Goal: Task Accomplishment & Management: Complete application form

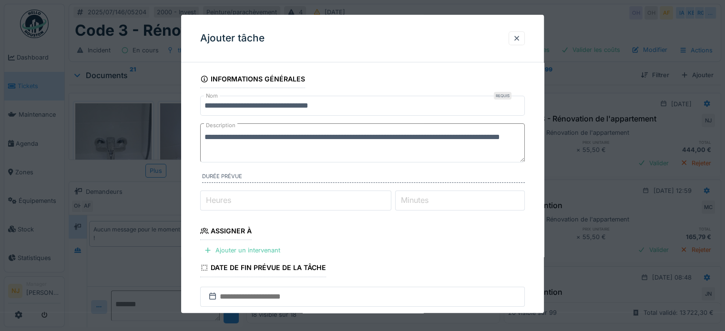
click at [502, 138] on textarea "**********" at bounding box center [362, 143] width 325 height 39
click at [227, 147] on textarea "**********" at bounding box center [362, 143] width 325 height 39
click at [322, 149] on textarea "**********" at bounding box center [362, 143] width 325 height 39
type textarea "**********"
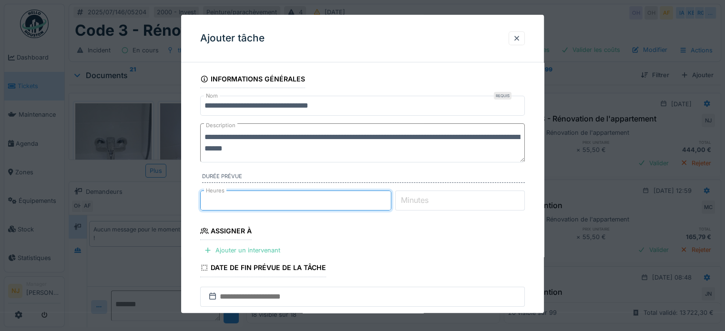
type input "*"
click at [389, 198] on input "*" at bounding box center [295, 201] width 191 height 20
click at [395, 246] on fieldset "**********" at bounding box center [362, 269] width 325 height 398
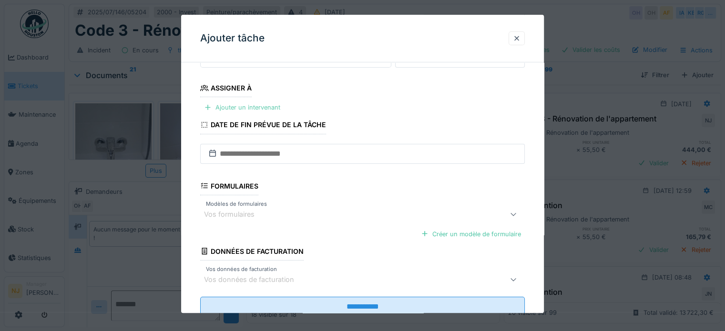
click at [246, 107] on div "Ajouter un intervenant" at bounding box center [242, 107] width 84 height 13
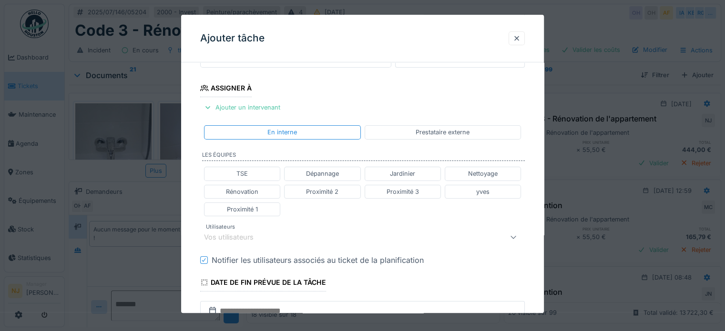
click at [243, 234] on div "Vos utilisateurs" at bounding box center [235, 237] width 63 height 10
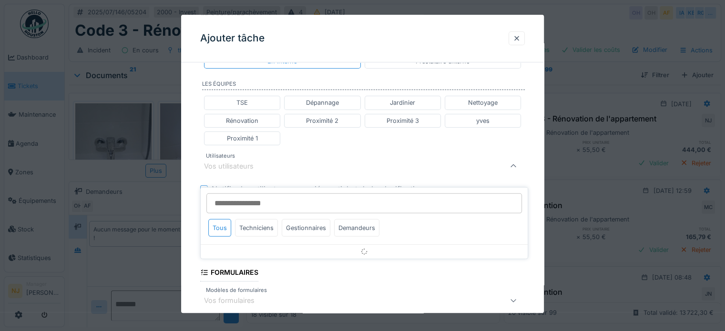
scroll to position [215, 0]
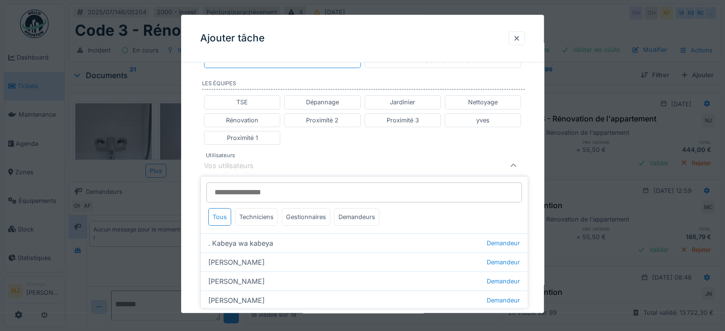
type input "*"
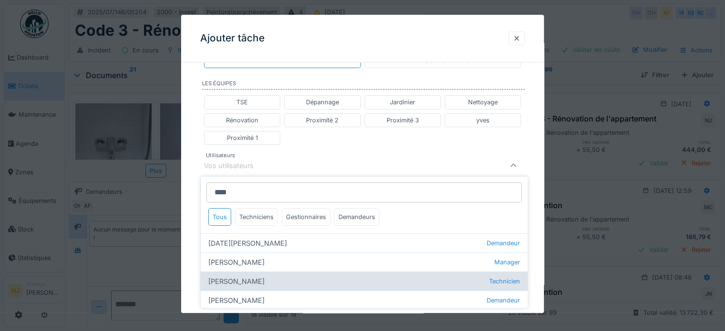
type input "****"
click at [240, 276] on div "Charef Lahmar Technicien" at bounding box center [364, 281] width 327 height 19
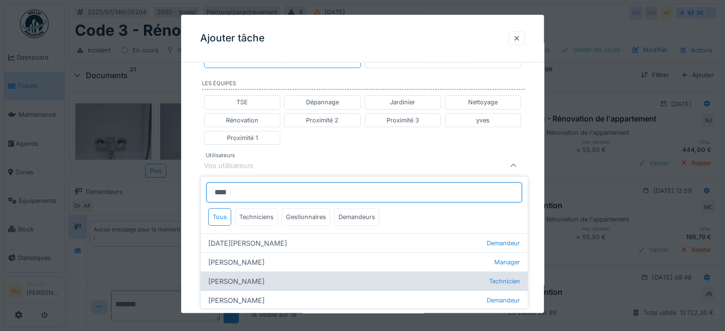
type input "****"
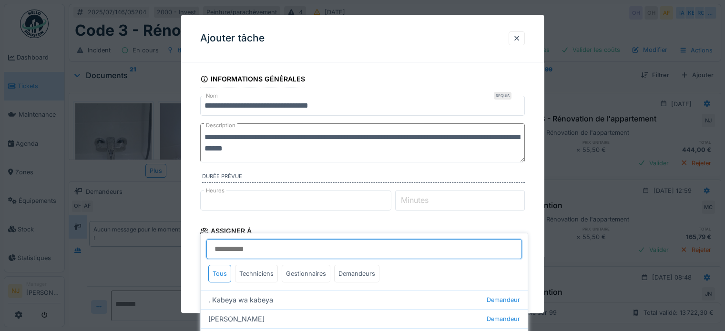
scroll to position [95, 0]
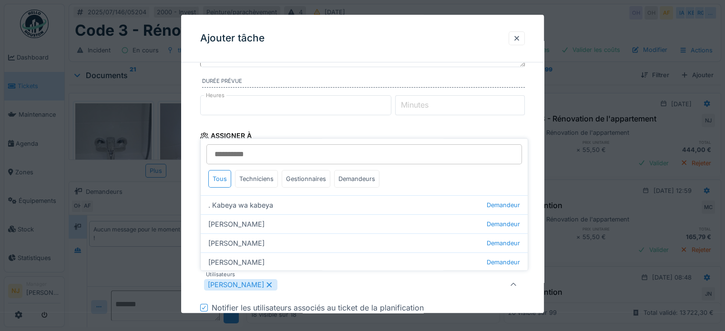
click at [542, 244] on div "**********" at bounding box center [362, 280] width 363 height 611
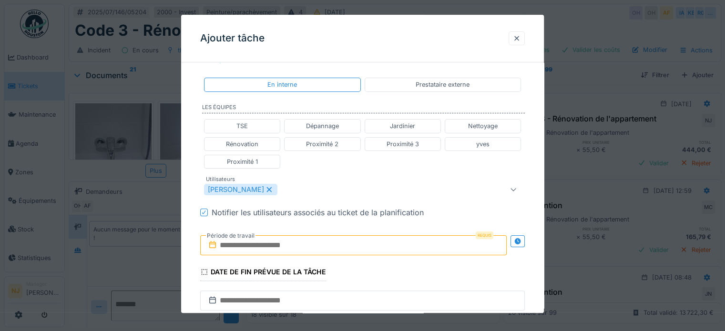
scroll to position [238, 0]
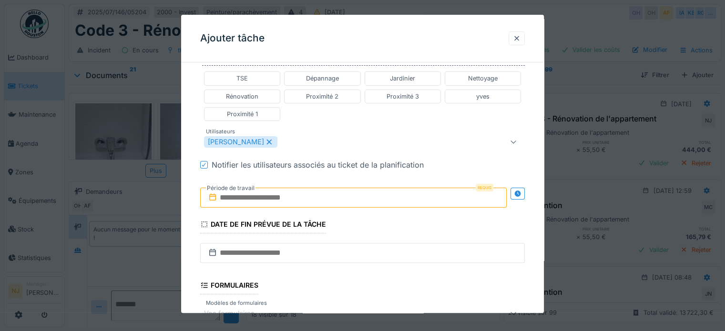
click at [276, 198] on input "text" at bounding box center [353, 198] width 307 height 20
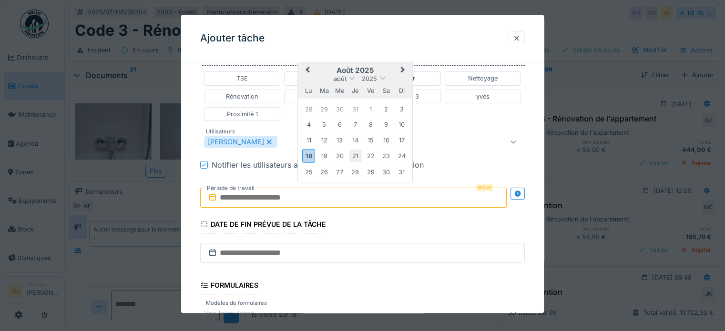
click at [358, 155] on div "21" at bounding box center [355, 156] width 13 height 13
click at [276, 196] on input "**********" at bounding box center [353, 198] width 307 height 20
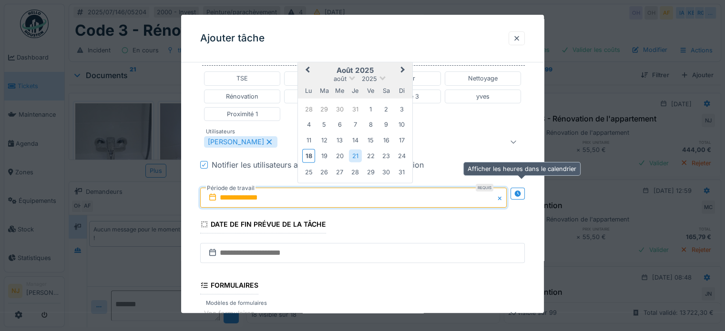
click at [519, 192] on icon at bounding box center [518, 194] width 6 height 6
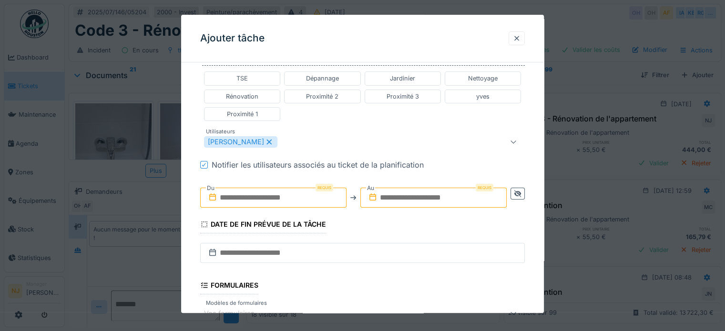
click at [299, 196] on input "text" at bounding box center [273, 198] width 146 height 20
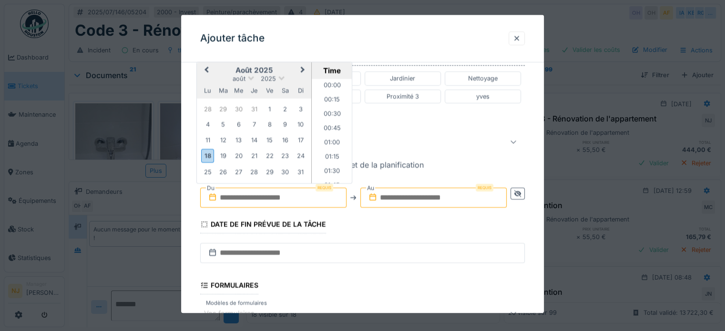
scroll to position [1042, 0]
click at [254, 155] on div "21" at bounding box center [254, 156] width 13 height 13
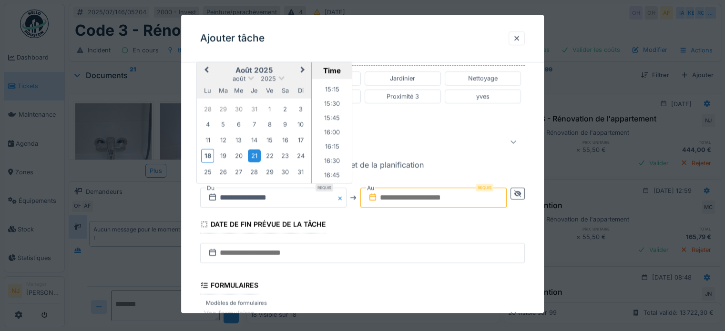
scroll to position [851, 0]
click at [331, 91] on li "15:00" at bounding box center [332, 93] width 41 height 14
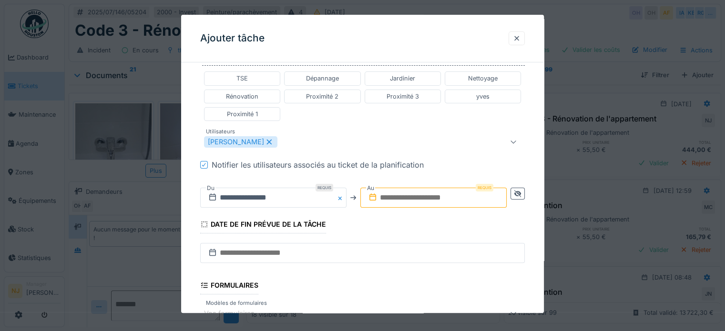
click at [430, 196] on input "text" at bounding box center [434, 198] width 146 height 20
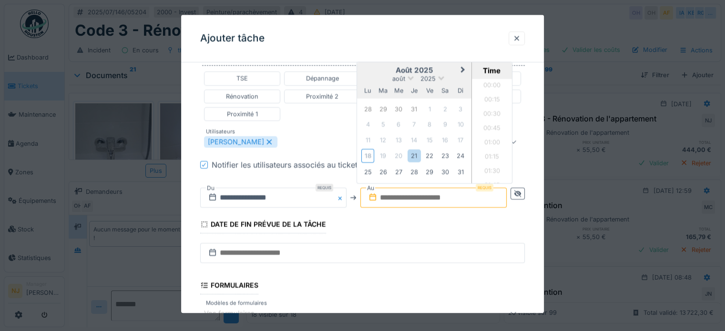
scroll to position [1042, 0]
click at [413, 153] on div "21" at bounding box center [414, 156] width 13 height 13
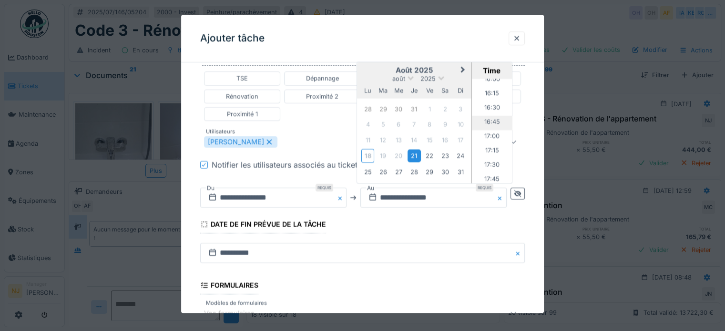
scroll to position [899, 0]
click at [489, 97] on li "16:00" at bounding box center [492, 103] width 41 height 14
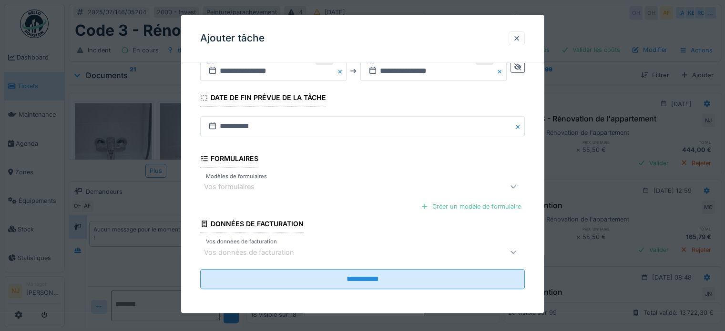
scroll to position [366, 0]
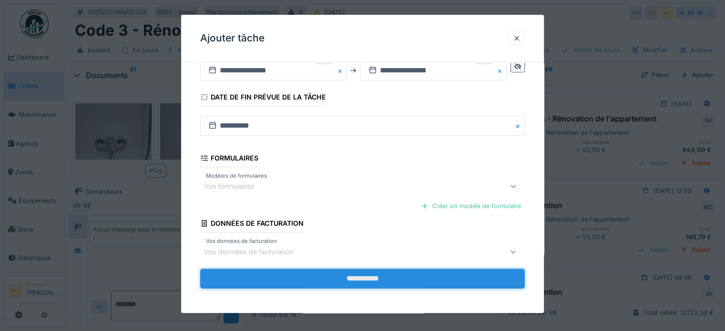
click at [369, 276] on input "**********" at bounding box center [362, 279] width 325 height 20
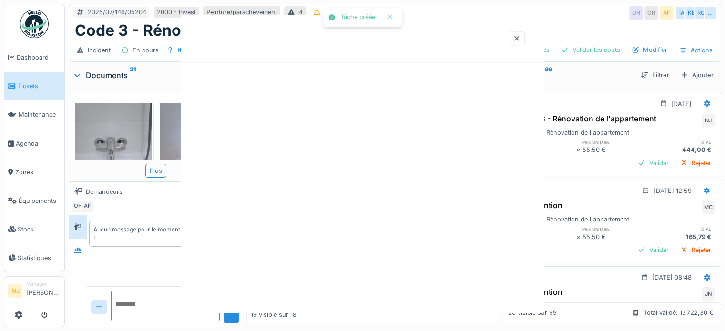
scroll to position [0, 0]
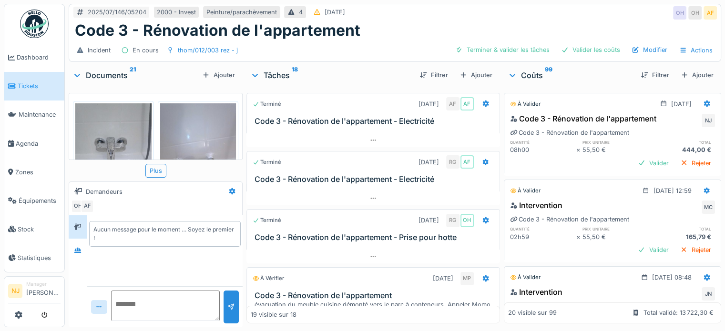
click at [320, 120] on h3 "Code 3 - Rénovation de l'appartement - Electricité" at bounding box center [375, 121] width 241 height 9
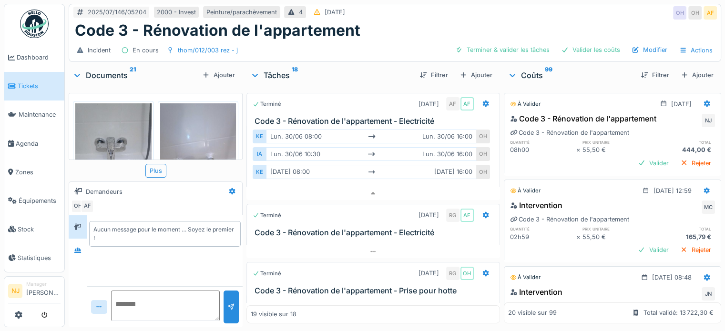
click at [395, 40] on div "Incident En cours thom/012/003 rez - j Terminer & valider les tâches Valider le…" at bounding box center [395, 50] width 652 height 21
click at [371, 192] on icon at bounding box center [373, 193] width 5 height 3
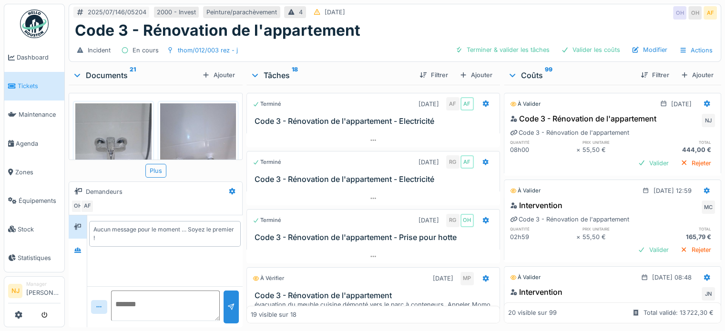
scroll to position [7, 0]
click at [430, 69] on div "Filtrer" at bounding box center [434, 75] width 36 height 13
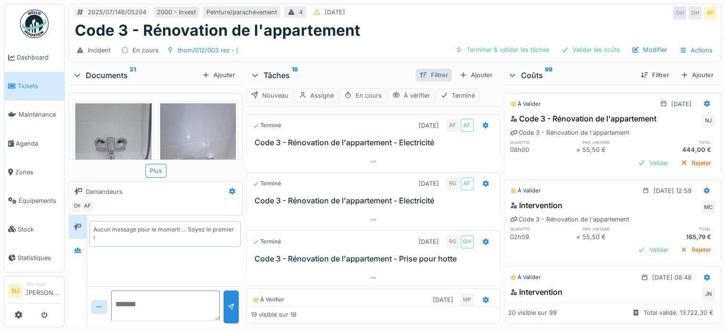
click at [430, 69] on div "Filtrer" at bounding box center [434, 75] width 36 height 13
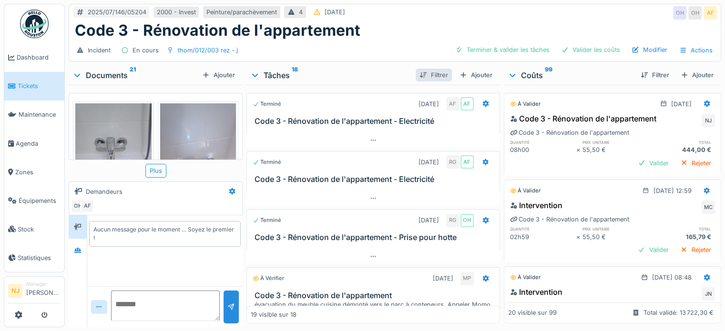
click at [430, 69] on div "Filtrer" at bounding box center [434, 75] width 36 height 13
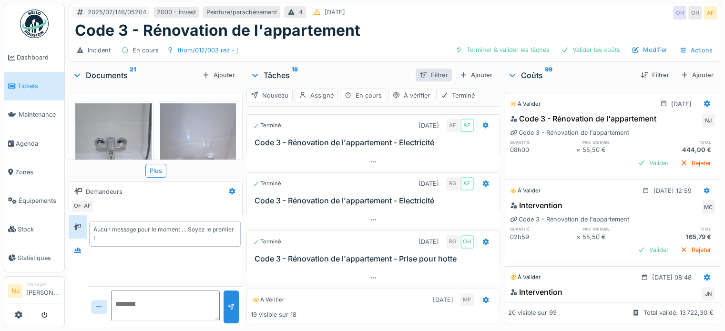
click at [430, 69] on div "Filtrer" at bounding box center [434, 75] width 36 height 13
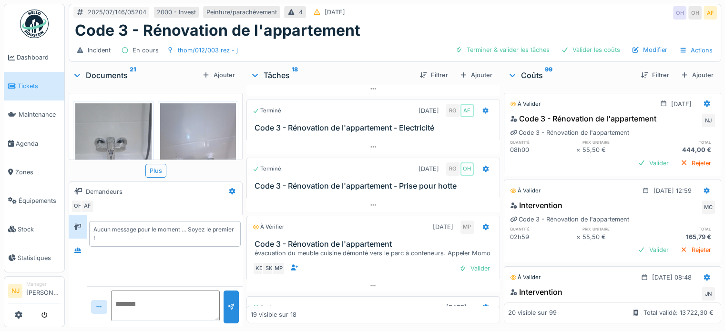
scroll to position [0, 0]
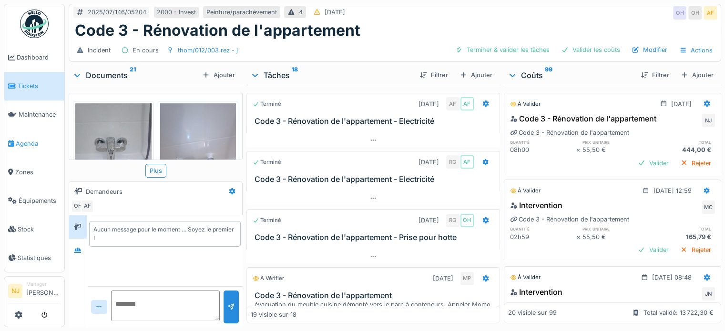
click at [23, 140] on span "Agenda" at bounding box center [38, 143] width 45 height 9
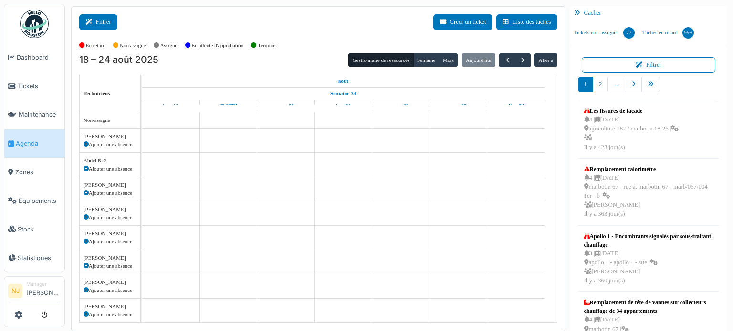
click at [104, 22] on button "Filtrer" at bounding box center [98, 22] width 38 height 16
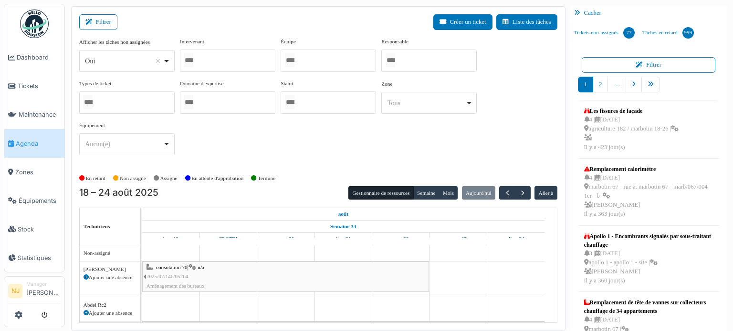
click at [207, 57] on div at bounding box center [227, 61] width 95 height 22
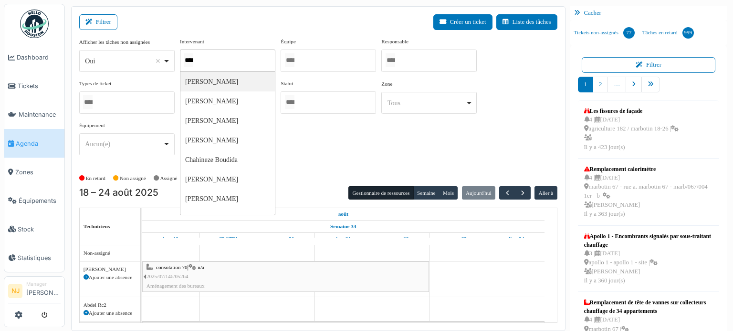
type input "*****"
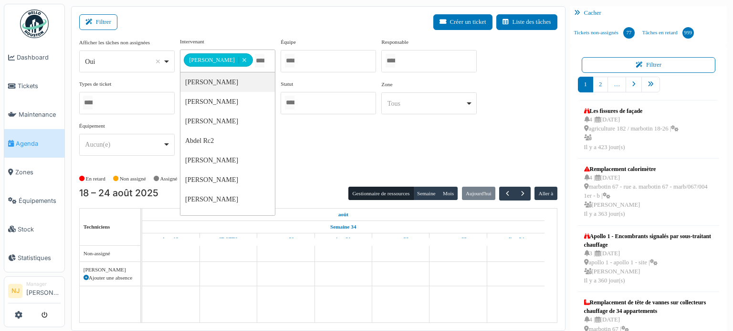
click at [263, 36] on div "Filtrer Créer un ticket Liste des tâches" at bounding box center [318, 25] width 478 height 23
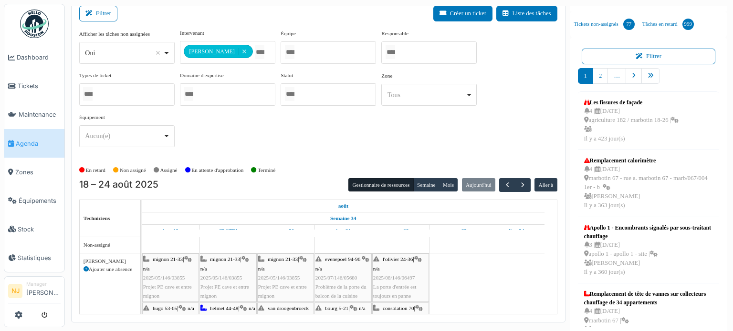
scroll to position [12, 0]
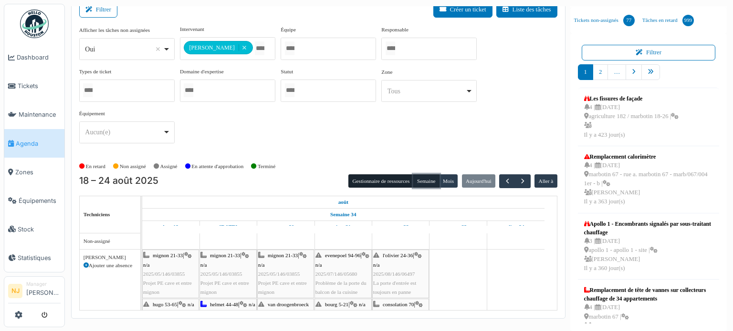
click at [418, 179] on button "Semaine" at bounding box center [426, 181] width 26 height 13
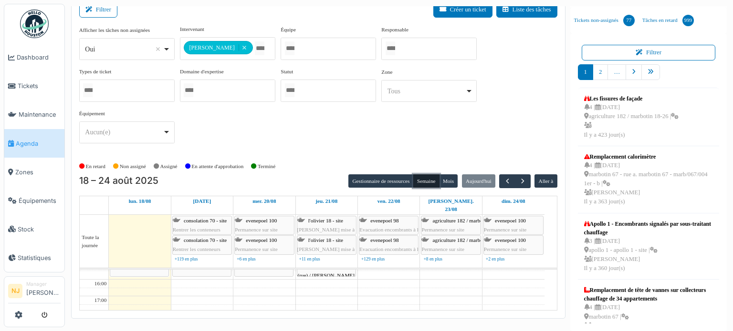
scroll to position [95, 0]
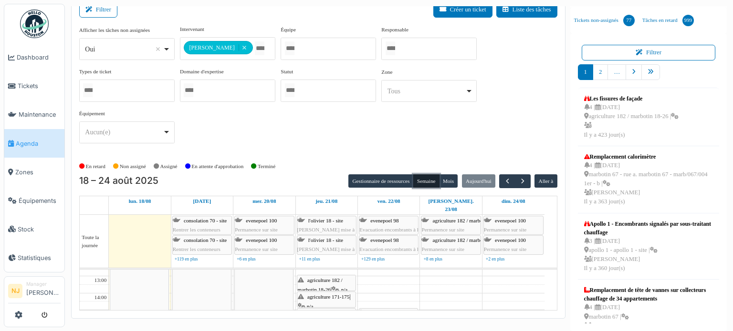
click at [313, 311] on span "gaucheret 132-136 (rue) / thomas 8-12" at bounding box center [326, 323] width 57 height 24
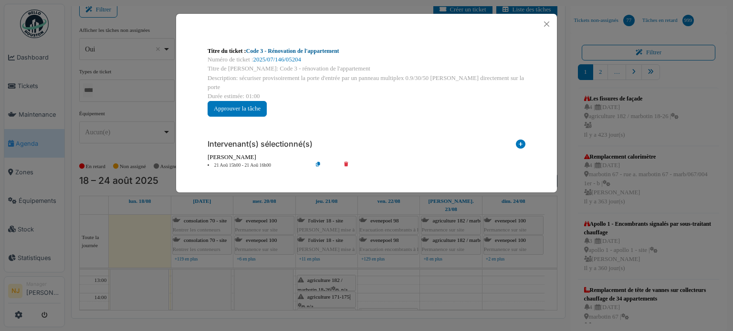
click at [287, 52] on link "Code 3 - Rénovation de l'appartement" at bounding box center [292, 51] width 93 height 7
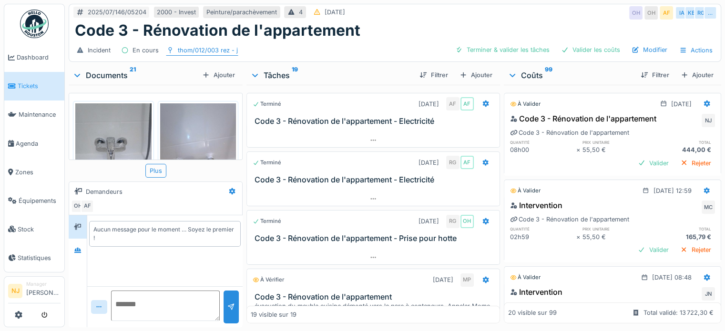
click at [206, 46] on div "thom/012/003 rez - j" at bounding box center [208, 50] width 60 height 9
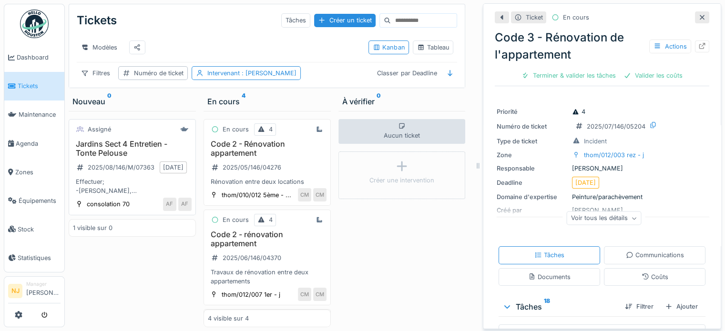
scroll to position [117, 0]
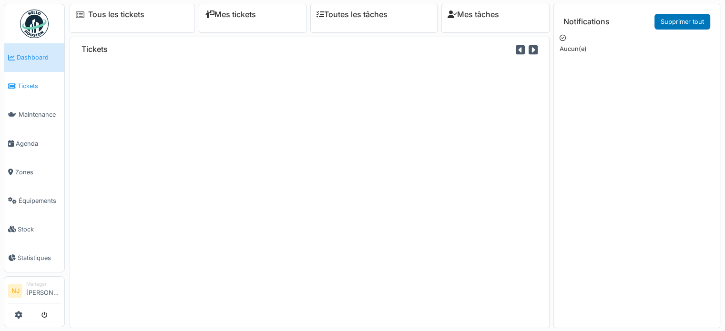
click at [30, 85] on span "Tickets" at bounding box center [39, 86] width 43 height 9
click at [29, 83] on span "Tickets" at bounding box center [39, 86] width 43 height 9
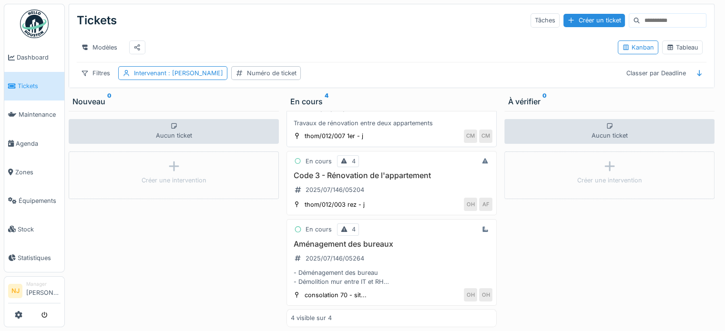
scroll to position [135, 0]
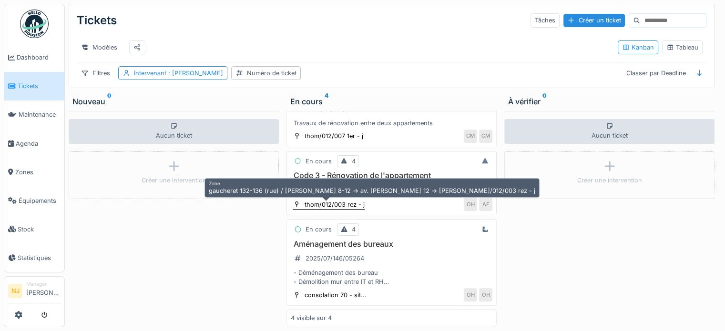
click at [334, 203] on div "thom/012/003 rez - j" at bounding box center [335, 204] width 60 height 9
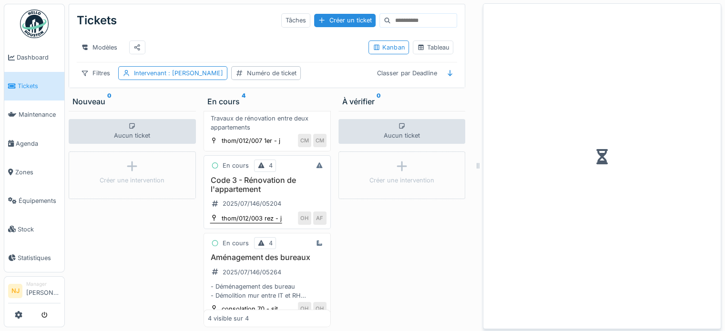
scroll to position [166, 0]
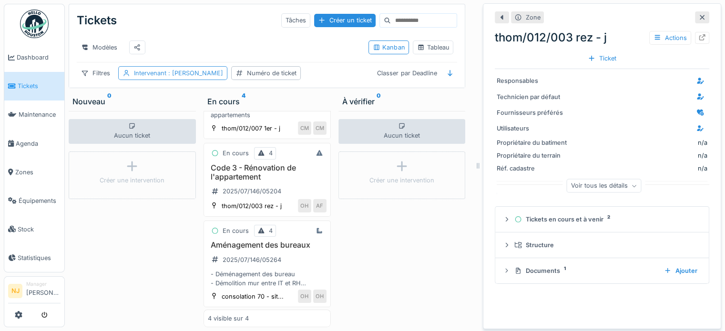
click at [209, 77] on span ": Jorge Nacimba" at bounding box center [194, 73] width 57 height 7
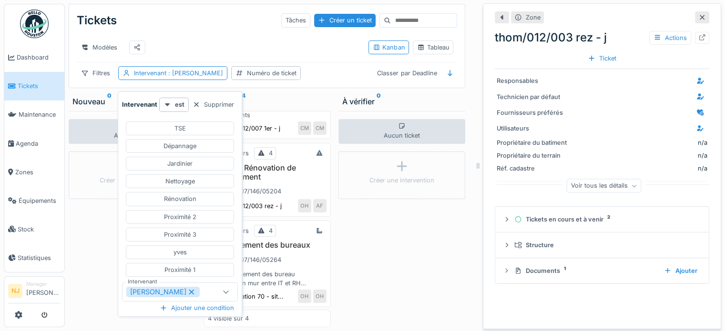
click at [189, 290] on icon at bounding box center [191, 292] width 5 height 5
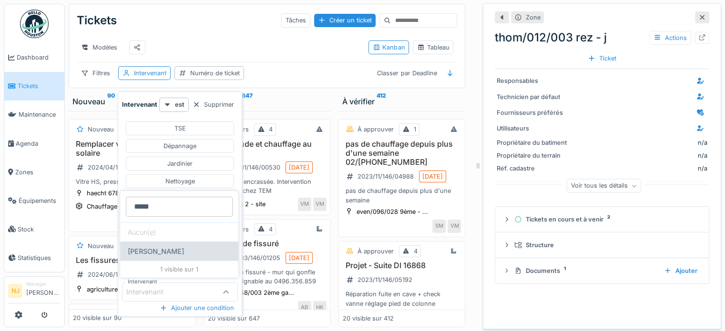
type input "*****"
click at [161, 244] on div "Charef Lahmar" at bounding box center [179, 251] width 118 height 19
type input "****"
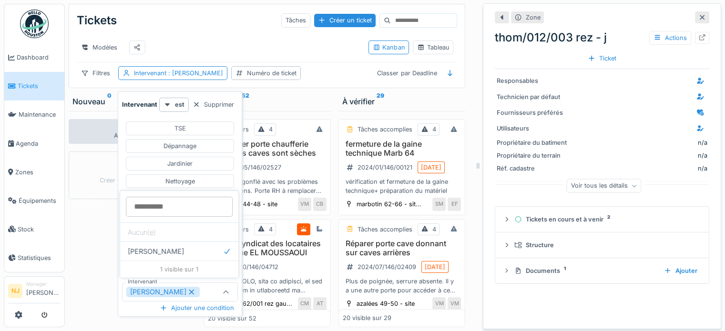
click at [291, 101] on div "En cours 52" at bounding box center [267, 101] width 120 height 11
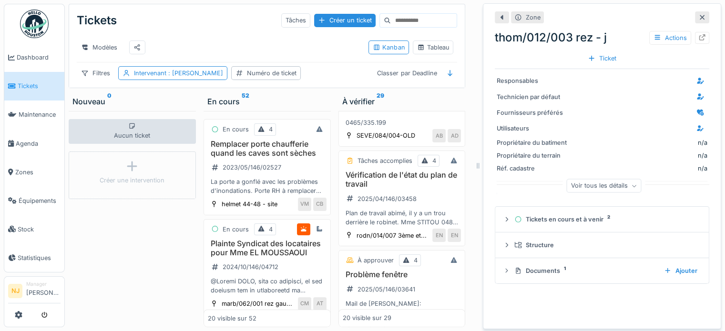
scroll to position [0, 0]
click at [700, 17] on icon at bounding box center [702, 17] width 5 height 5
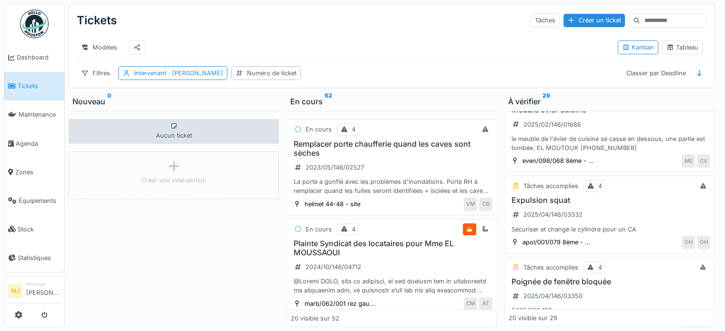
click at [34, 82] on span "Tickets" at bounding box center [39, 86] width 43 height 9
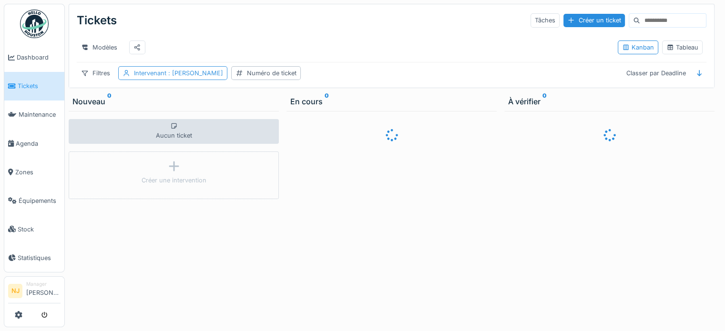
click at [209, 77] on span ": [PERSON_NAME]" at bounding box center [194, 73] width 57 height 7
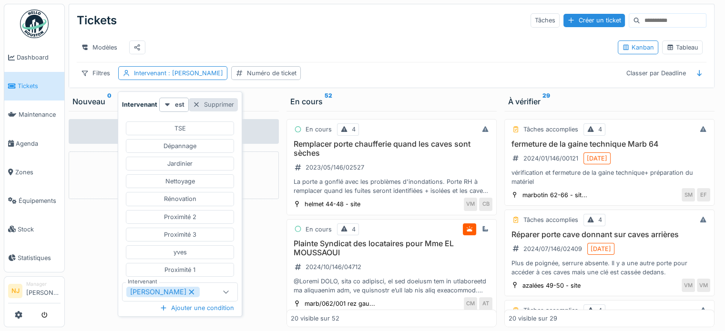
click at [210, 105] on div "Supprimer" at bounding box center [213, 104] width 49 height 13
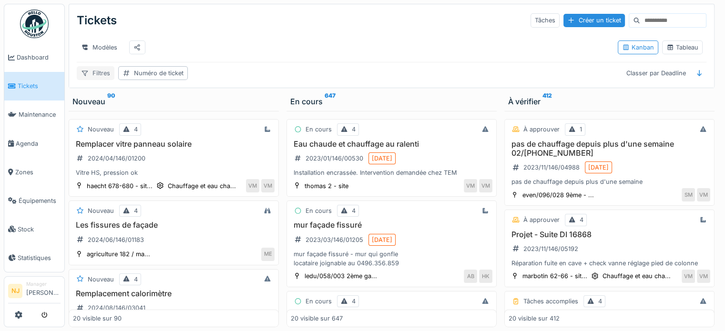
click at [88, 80] on div "Filtres" at bounding box center [96, 73] width 38 height 14
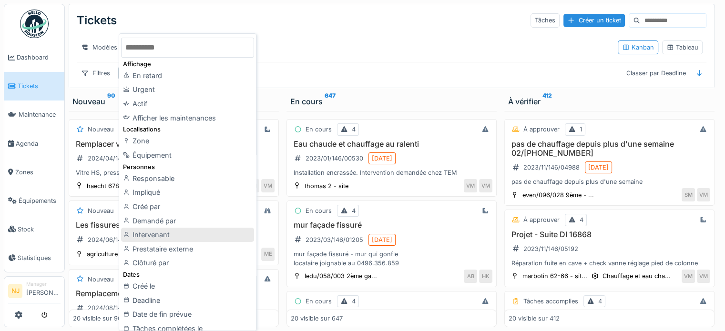
click at [153, 236] on div "Intervenant" at bounding box center [187, 235] width 133 height 14
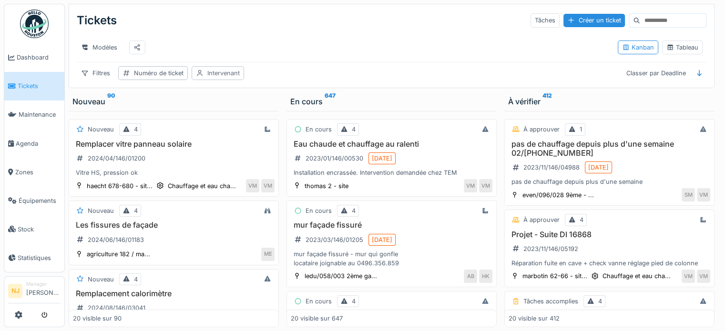
click at [211, 78] on div "Intervenant" at bounding box center [223, 73] width 32 height 9
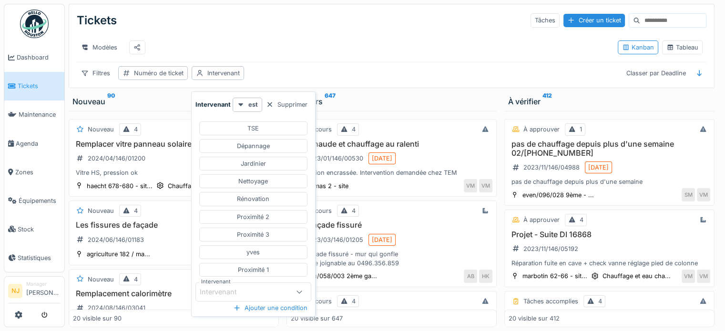
click at [301, 291] on icon at bounding box center [300, 292] width 8 height 6
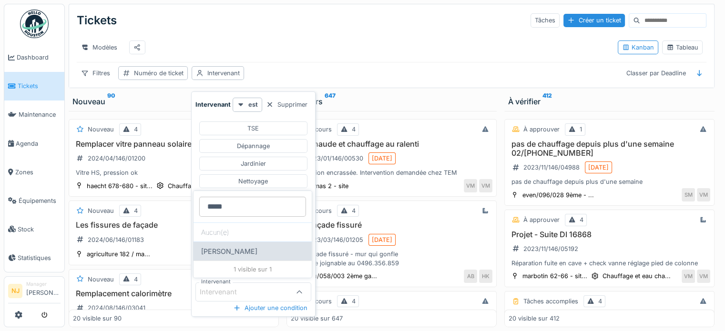
type input "*****"
click at [238, 242] on div "[PERSON_NAME]" at bounding box center [253, 251] width 118 height 19
type input "****"
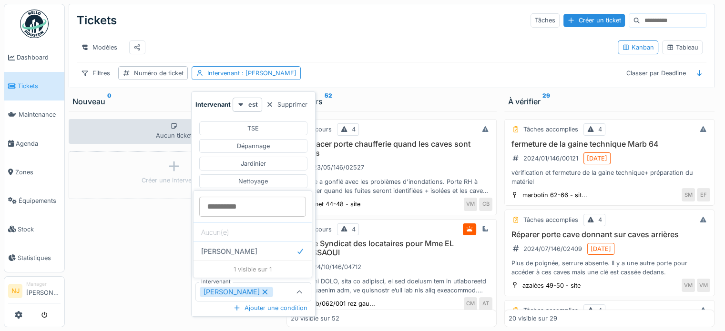
click at [391, 64] on div "Tickets Tâches Créer un ticket Modèles Kanban Tableau Filtres Numéro de ticket …" at bounding box center [391, 45] width 645 height 83
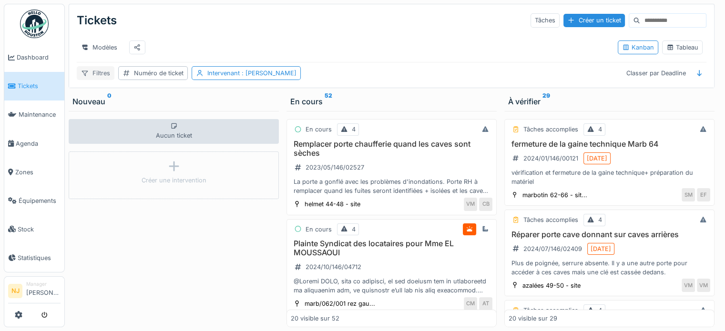
click at [99, 70] on div "Filtres" at bounding box center [96, 73] width 38 height 14
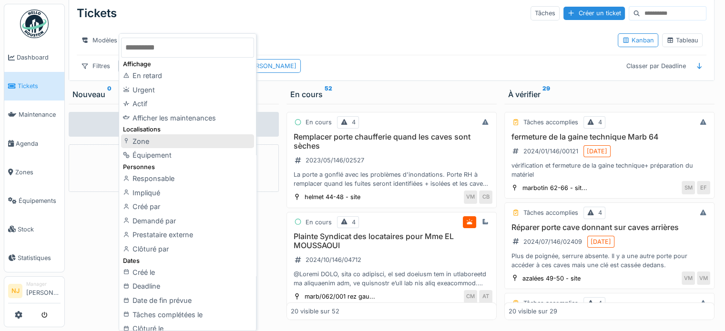
click at [143, 141] on div "Zone" at bounding box center [187, 141] width 133 height 14
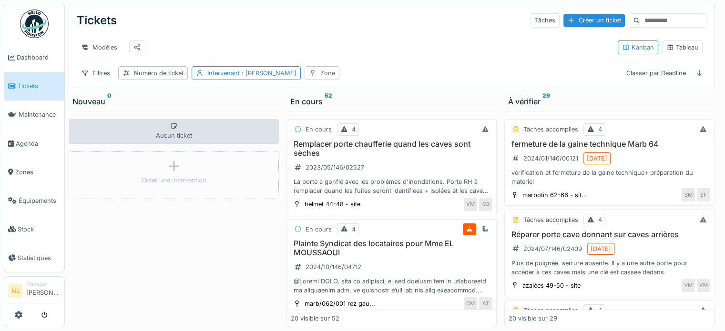
click at [320, 72] on div "Zone" at bounding box center [327, 73] width 15 height 9
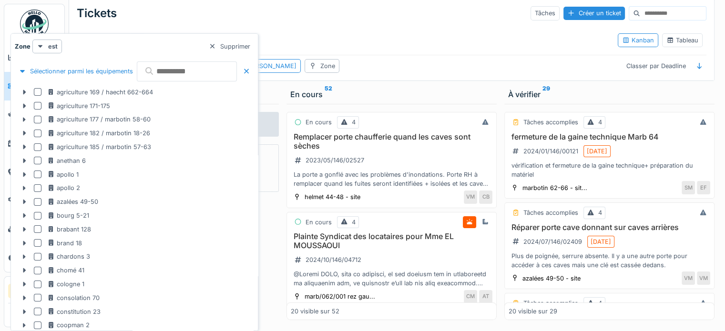
click at [183, 73] on input "text" at bounding box center [187, 72] width 100 height 20
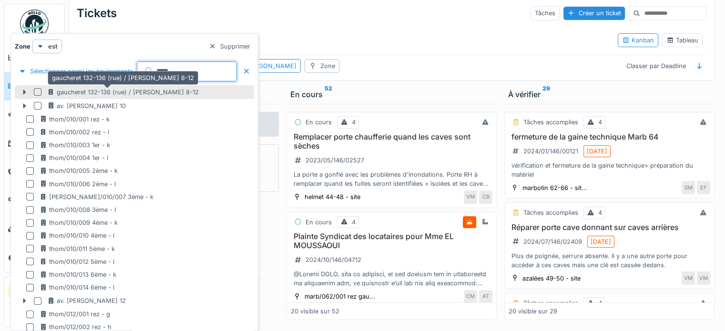
type input "****"
click at [118, 91] on div "gaucheret 132-136 (rue) / thomas 8-12" at bounding box center [123, 92] width 152 height 9
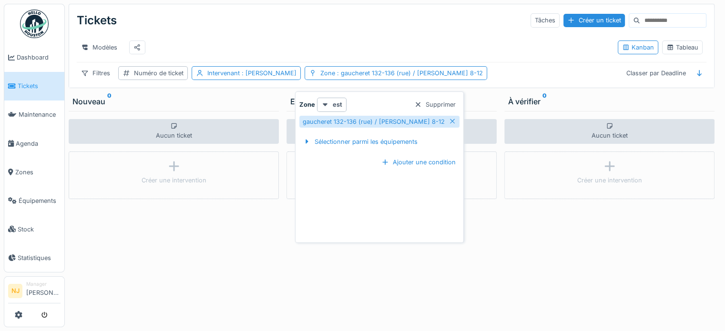
click at [249, 243] on div "Aucun ticket Créer une intervention" at bounding box center [174, 219] width 210 height 217
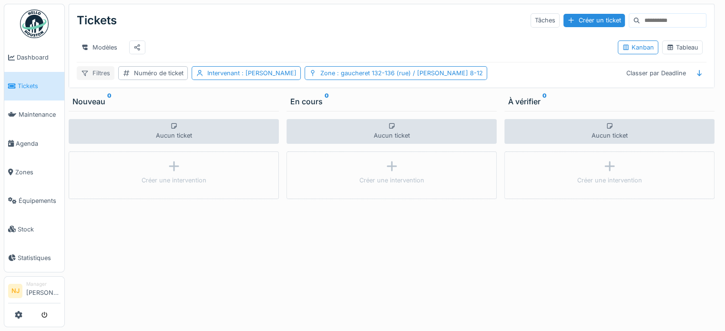
click at [97, 72] on div "Filtres" at bounding box center [96, 73] width 38 height 14
click at [186, 8] on div "Tickets Tâches Créer un ticket" at bounding box center [392, 20] width 630 height 25
click at [297, 99] on div "En cours 0" at bounding box center [391, 101] width 203 height 11
click at [283, 72] on span ": Charef Lahmar" at bounding box center [268, 73] width 57 height 7
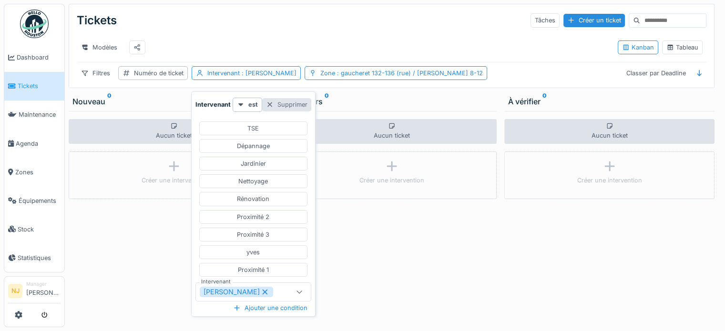
click at [283, 100] on div "Supprimer" at bounding box center [286, 104] width 49 height 13
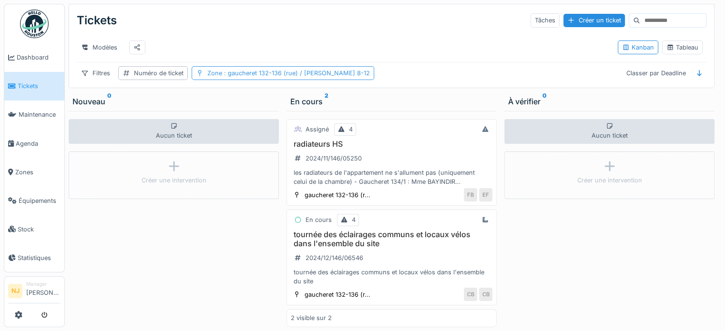
click at [320, 67] on div "Zone : gaucheret 132-136 (rue) / thomas 8-12" at bounding box center [283, 73] width 183 height 14
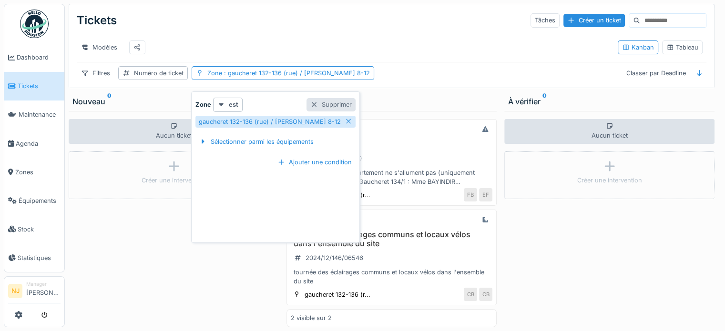
click at [315, 99] on div "Supprimer" at bounding box center [331, 104] width 49 height 13
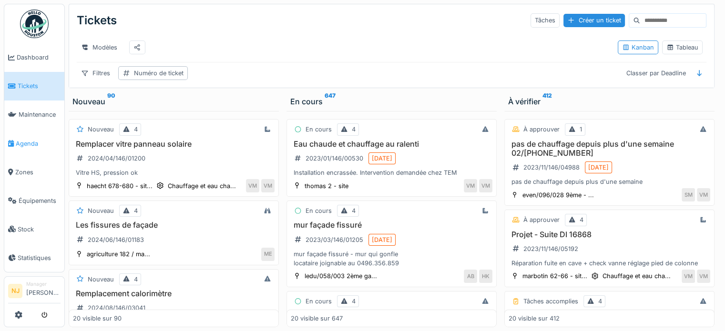
click at [33, 139] on span "Agenda" at bounding box center [38, 143] width 45 height 9
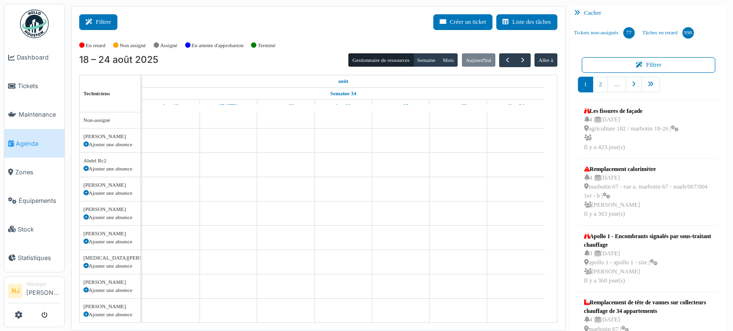
click at [97, 18] on button "Filtrer" at bounding box center [98, 22] width 38 height 16
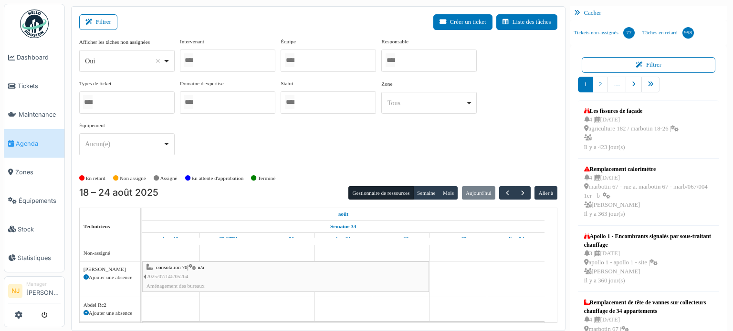
click at [212, 56] on div at bounding box center [227, 61] width 95 height 22
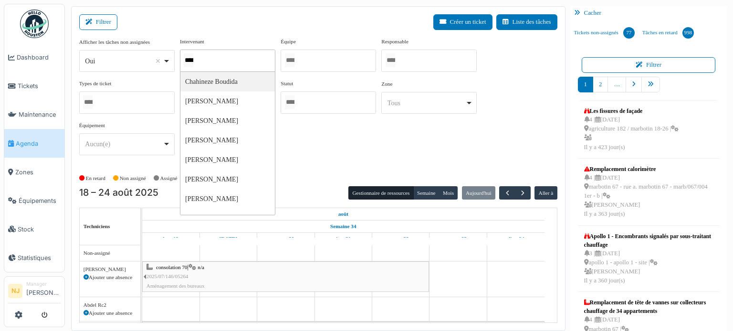
type input "*****"
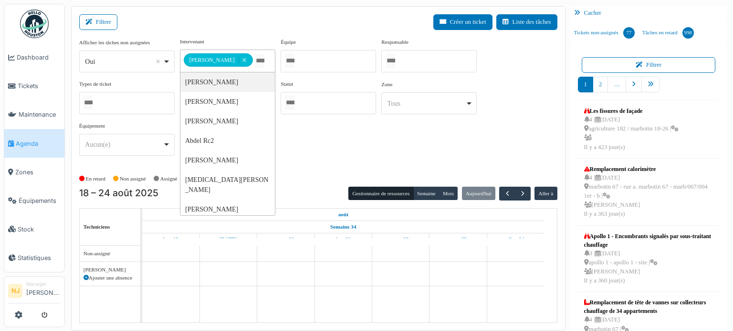
click at [258, 19] on div "Filtrer Créer un ticket Liste des tâches" at bounding box center [318, 25] width 478 height 23
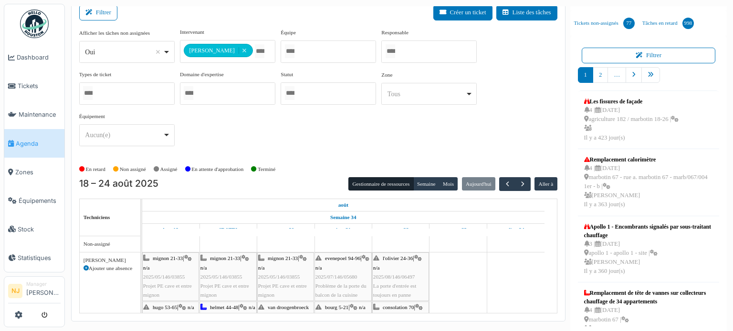
scroll to position [12, 0]
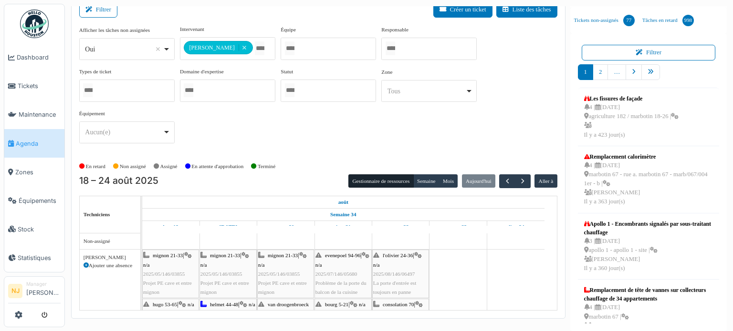
click at [469, 87] on div "Tous Remove item" at bounding box center [428, 91] width 87 height 14
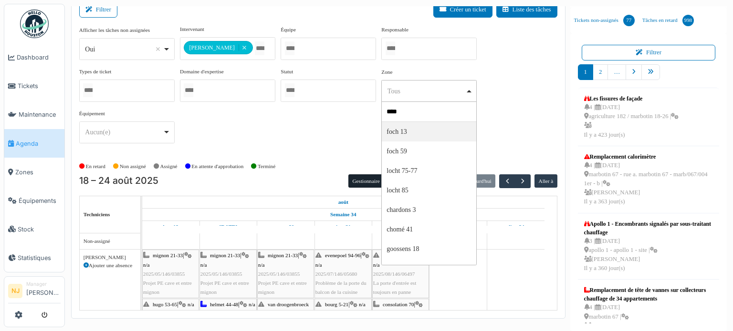
type input "*****"
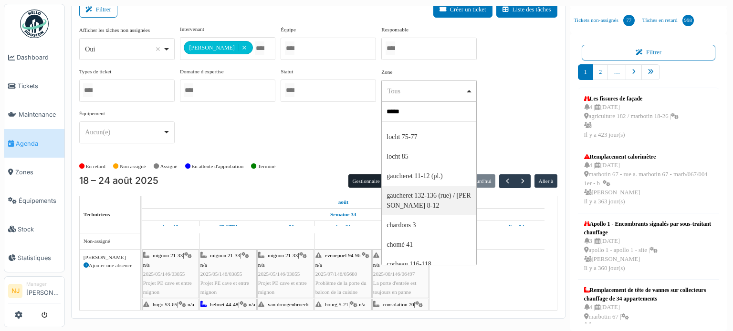
scroll to position [48, 0]
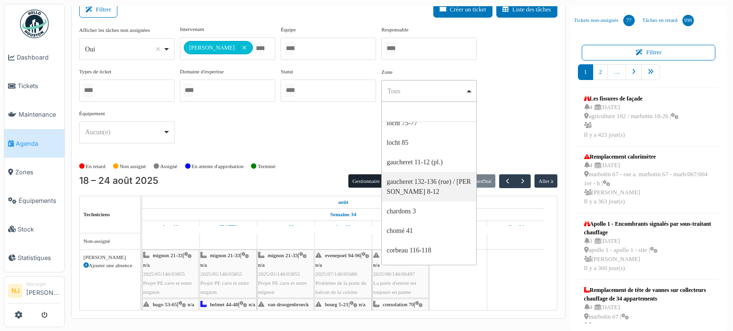
select select "****"
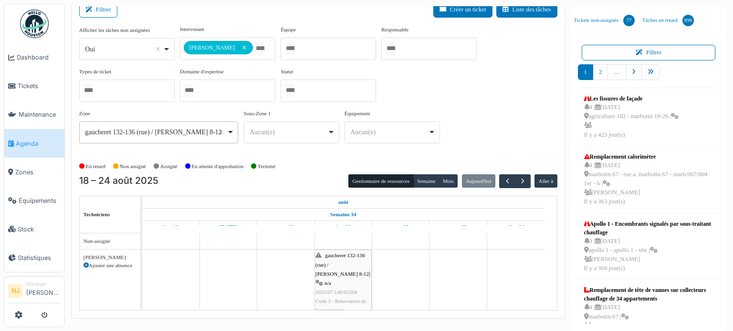
scroll to position [0, 0]
click at [341, 259] on span "gaucheret 132-136 (rue) / thomas 8-12" at bounding box center [341, 264] width 53 height 24
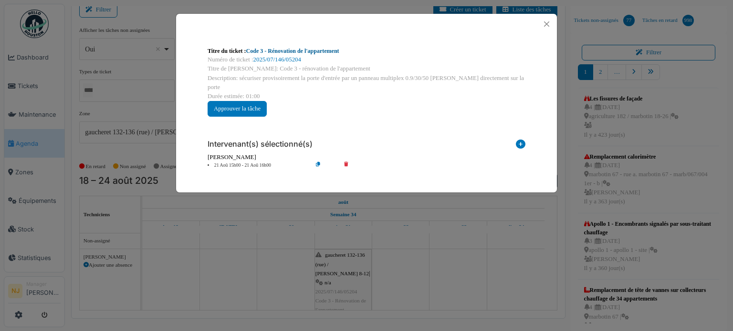
click at [313, 50] on link "Code 3 - Rénovation de l'appartement" at bounding box center [292, 51] width 93 height 7
click at [546, 22] on button "Close" at bounding box center [546, 24] width 13 height 13
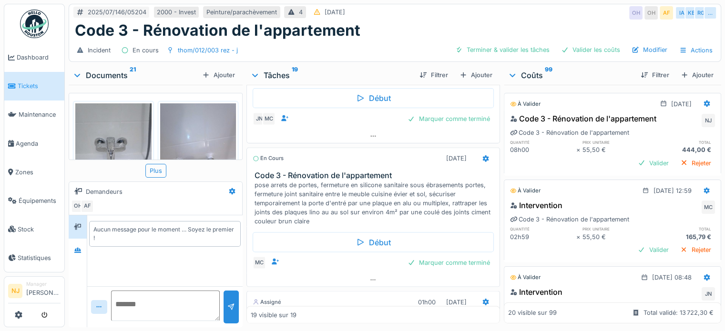
scroll to position [1669, 0]
click at [275, 259] on icon at bounding box center [275, 261] width 8 height 6
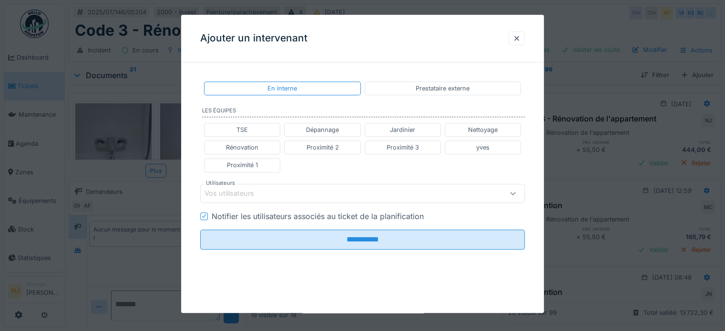
click at [234, 193] on div "Vos utilisateurs" at bounding box center [236, 193] width 63 height 10
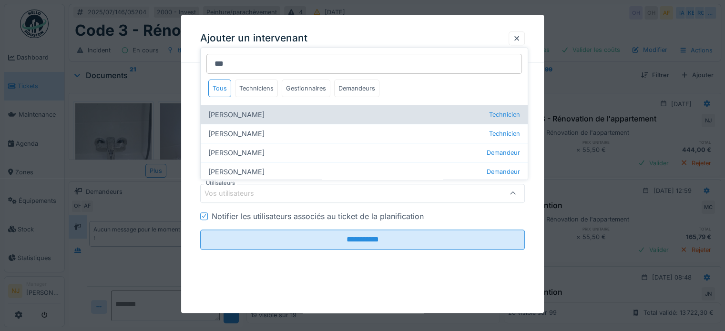
type input "***"
click at [271, 115] on div "[PERSON_NAME] Technicien" at bounding box center [364, 114] width 327 height 19
type input "****"
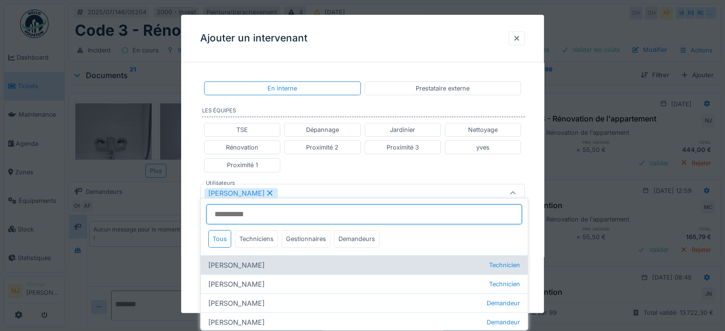
scroll to position [7, 0]
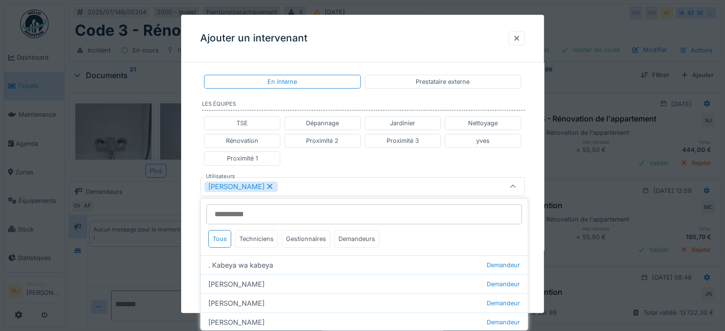
click at [544, 194] on div "**********" at bounding box center [362, 188] width 363 height 251
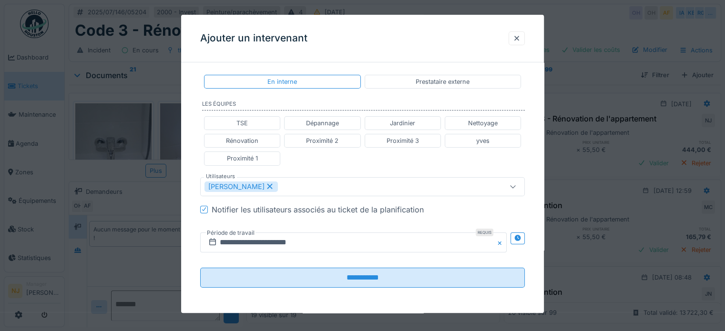
scroll to position [7, 0]
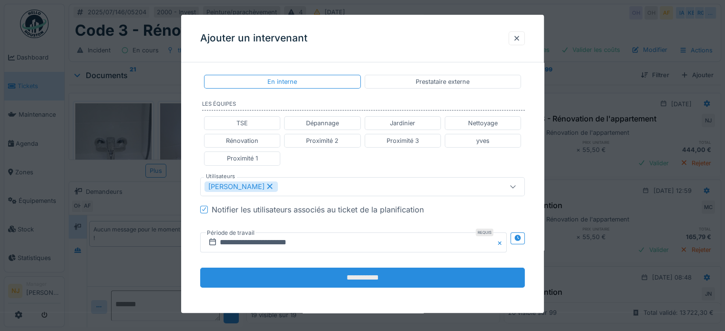
click at [353, 282] on input "**********" at bounding box center [362, 278] width 325 height 20
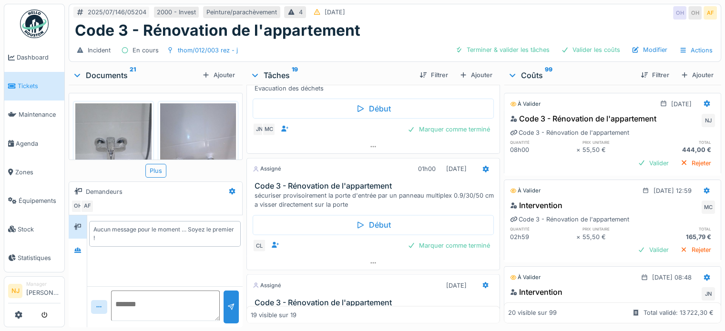
scroll to position [1673, 0]
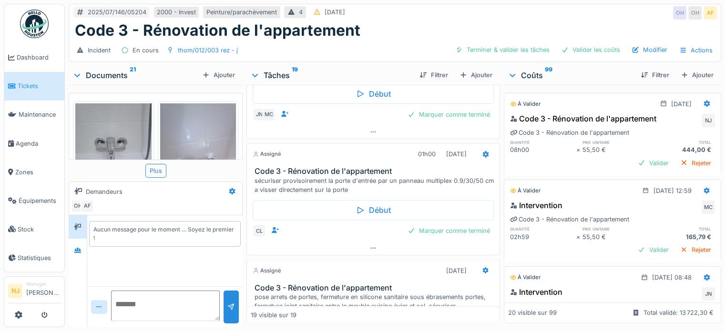
click at [338, 167] on h3 "Code 3 - Rénovation de l'appartement" at bounding box center [375, 171] width 241 height 9
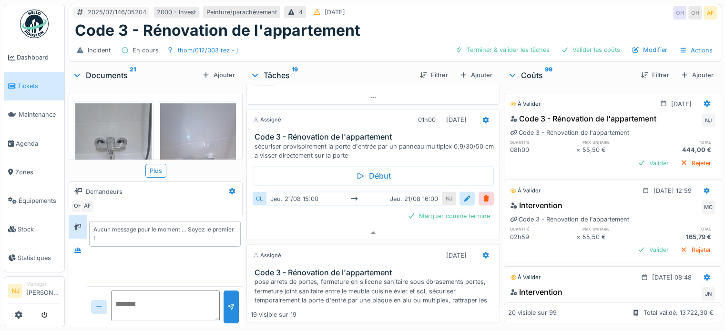
scroll to position [1684, 0]
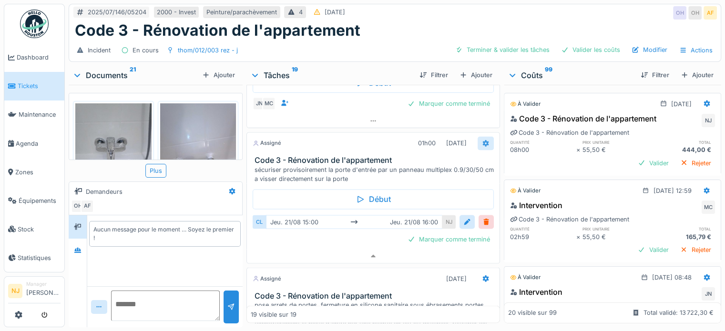
click at [483, 140] on icon at bounding box center [486, 143] width 6 height 7
click at [434, 147] on div "Assigné 01h00 [DATE] Code 3 - Rénovation de l'appartement sécuriser provisoirem…" at bounding box center [374, 158] width 254 height 52
click at [290, 156] on h3 "Code 3 - Rénovation de l'appartement" at bounding box center [375, 160] width 241 height 9
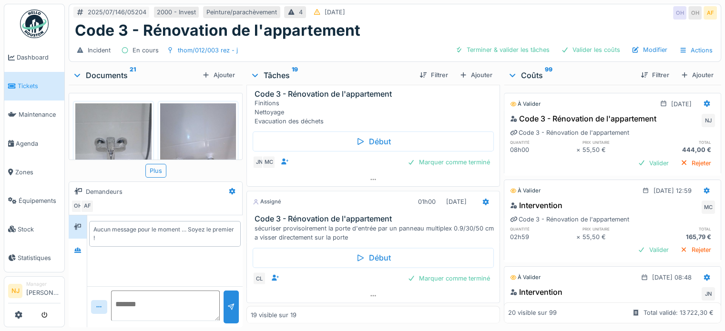
scroll to position [1673, 0]
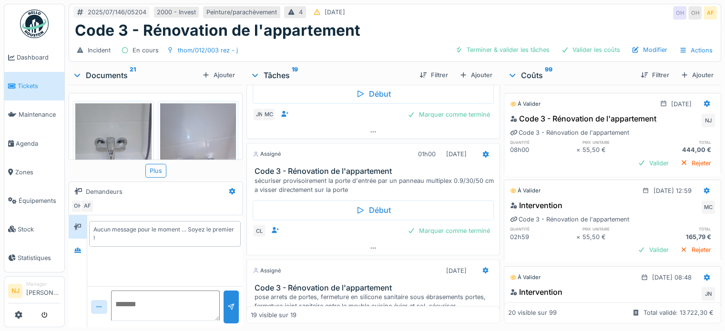
drag, startPoint x: 373, startPoint y: 150, endPoint x: 349, endPoint y: 150, distance: 23.8
click at [349, 150] on div "Assigné 01h00 [DATE]" at bounding box center [373, 154] width 241 height 14
click at [482, 151] on icon at bounding box center [486, 154] width 8 height 6
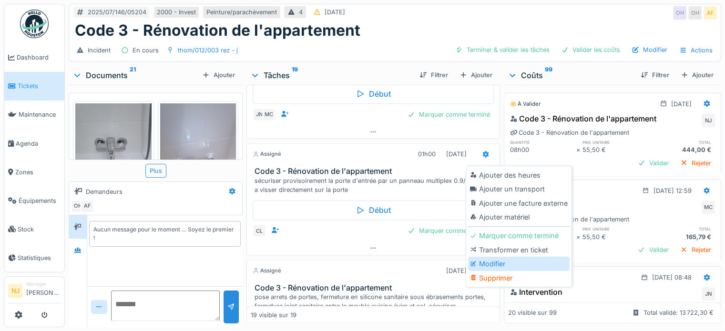
click at [488, 257] on div "Modifier" at bounding box center [519, 264] width 102 height 14
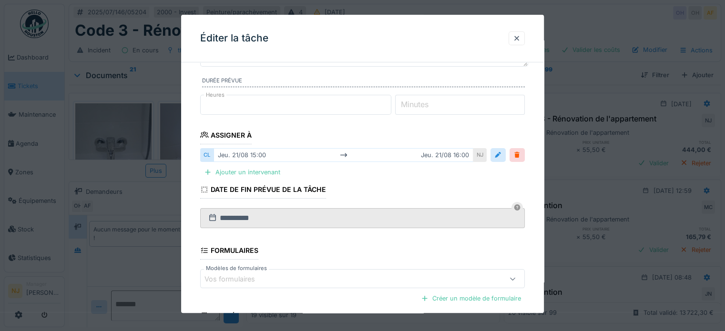
scroll to position [94, 0]
click at [502, 158] on div at bounding box center [499, 157] width 8 height 9
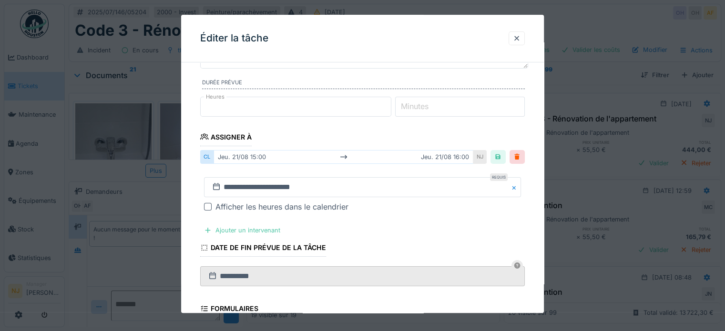
click at [452, 224] on fieldset "**********" at bounding box center [362, 212] width 325 height 472
click at [519, 186] on button "Close" at bounding box center [516, 187] width 10 height 20
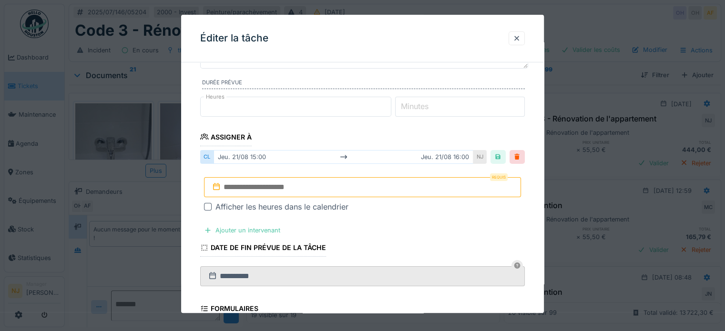
click at [298, 185] on input "text" at bounding box center [362, 187] width 317 height 20
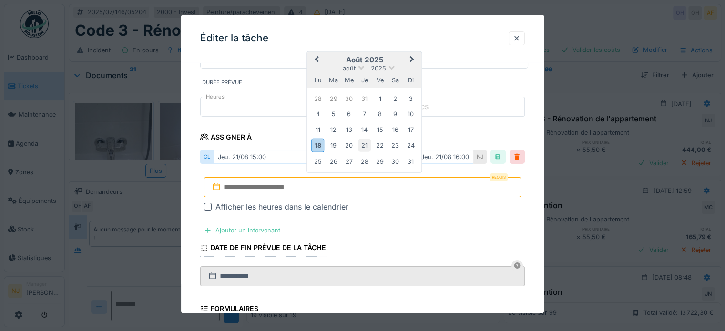
click at [364, 145] on div "21" at bounding box center [364, 145] width 13 height 13
click at [370, 190] on input "**********" at bounding box center [362, 187] width 317 height 20
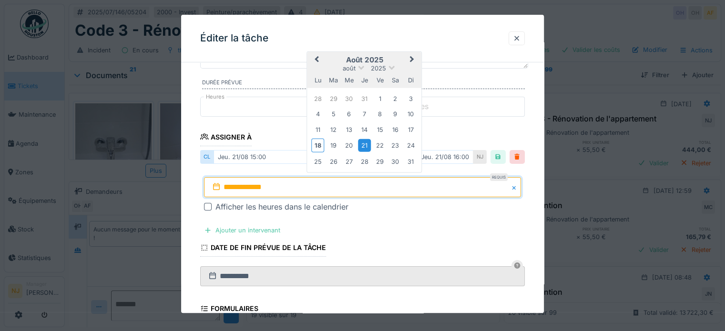
click at [364, 143] on div "21" at bounding box center [364, 145] width 13 height 13
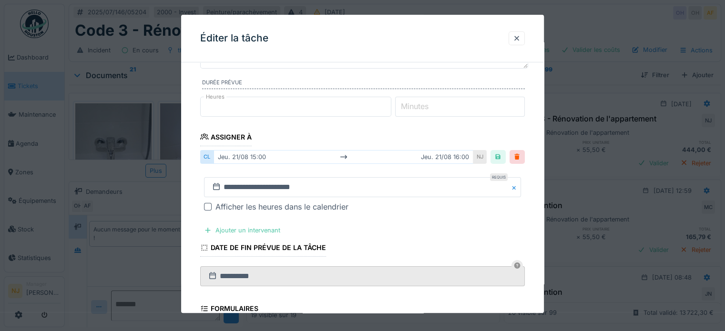
click at [496, 221] on fieldset "**********" at bounding box center [362, 212] width 325 height 472
click at [210, 204] on div at bounding box center [208, 207] width 8 height 8
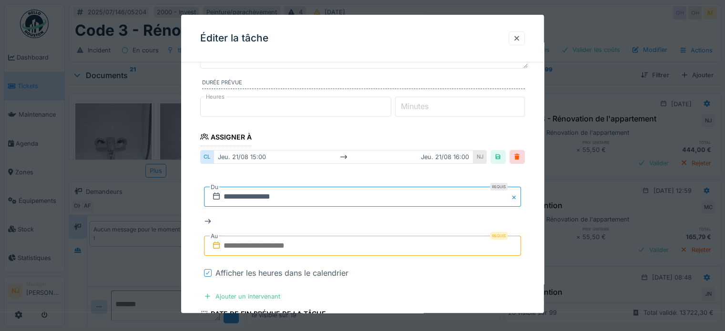
click at [296, 190] on input "**********" at bounding box center [362, 197] width 317 height 20
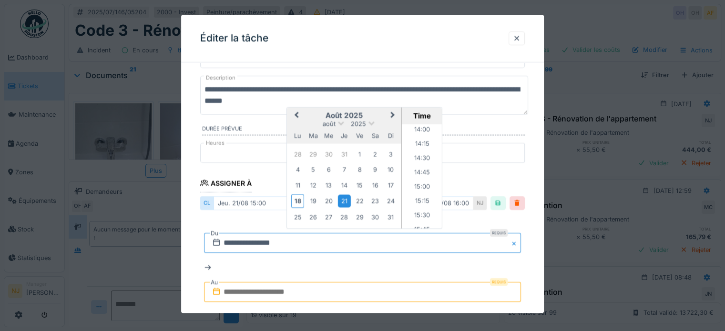
scroll to position [858, 0]
click at [420, 130] on li "15:00" at bounding box center [422, 131] width 41 height 14
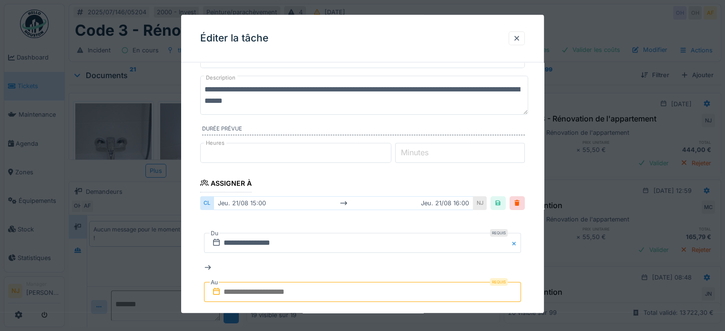
click at [416, 226] on div "**********" at bounding box center [362, 268] width 317 height 84
click at [500, 202] on div at bounding box center [499, 203] width 8 height 9
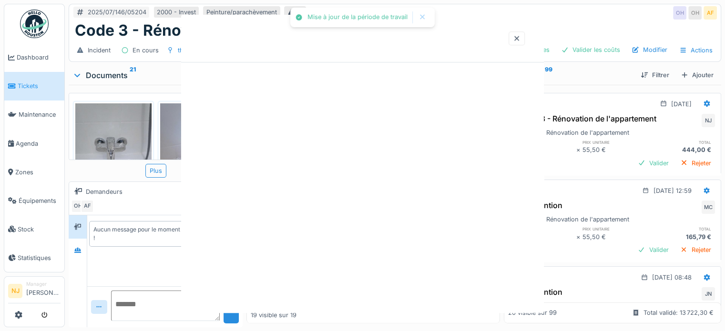
scroll to position [0, 0]
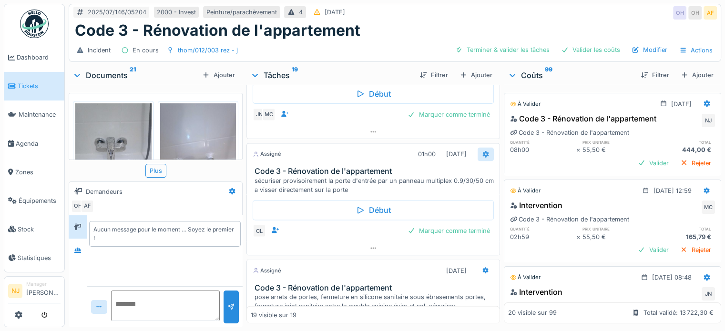
click at [483, 151] on icon at bounding box center [486, 154] width 6 height 7
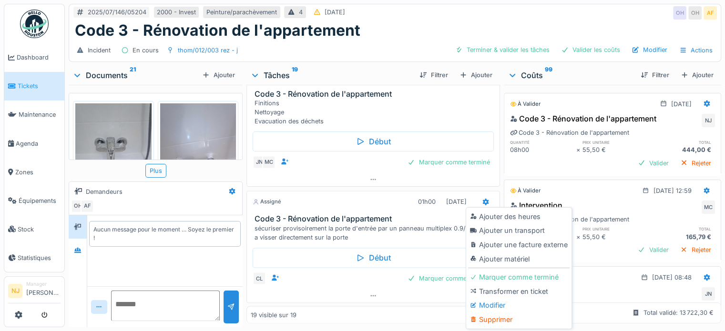
scroll to position [1673, 0]
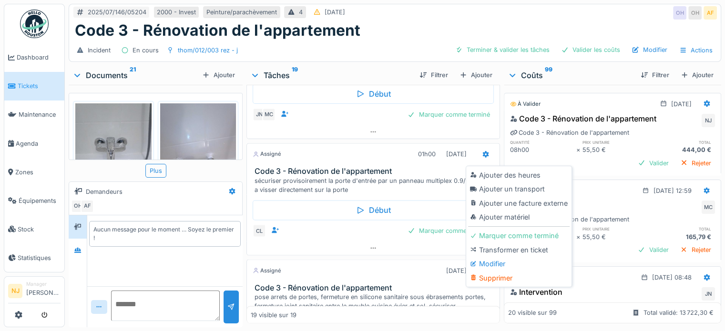
click at [310, 176] on div "sécuriser provisoirement la porte d'entrée par un panneau multiplex 0.9/30/50 c…" at bounding box center [375, 185] width 241 height 18
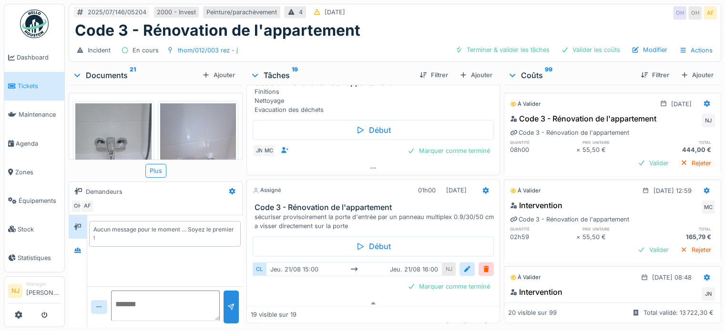
scroll to position [1636, 0]
click at [307, 204] on h3 "Code 3 - Rénovation de l'appartement" at bounding box center [375, 208] width 241 height 9
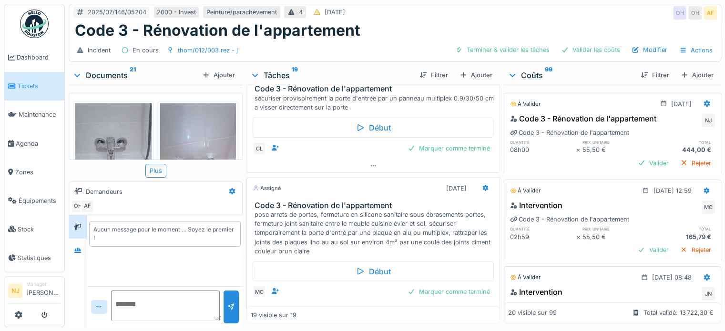
scroll to position [1768, 0]
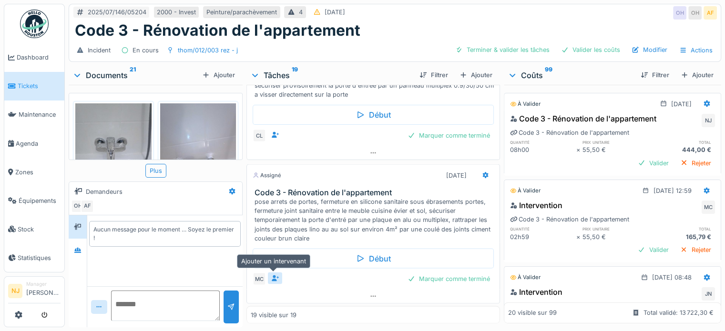
click at [273, 275] on icon at bounding box center [275, 278] width 7 height 6
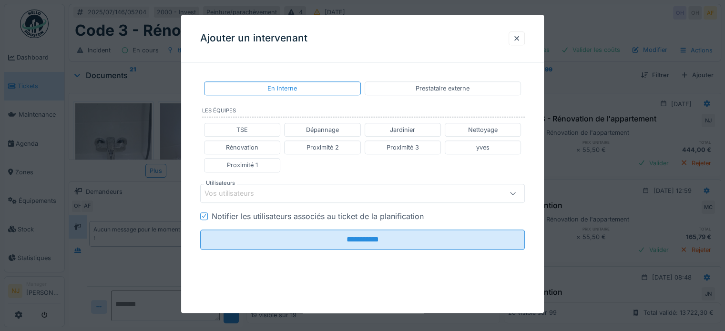
click at [246, 190] on div "Vos utilisateurs" at bounding box center [236, 193] width 63 height 10
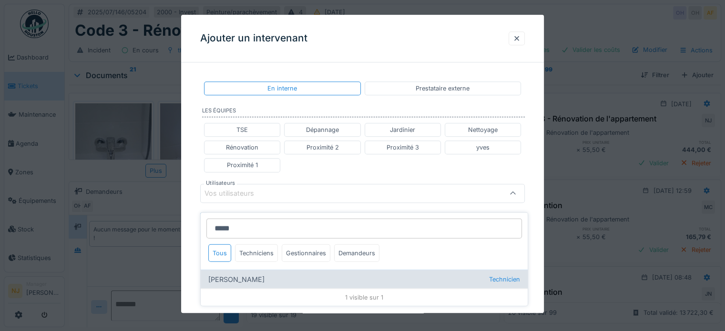
type input "*****"
click at [245, 270] on div "[PERSON_NAME] Technicien" at bounding box center [364, 279] width 327 height 19
type input "****"
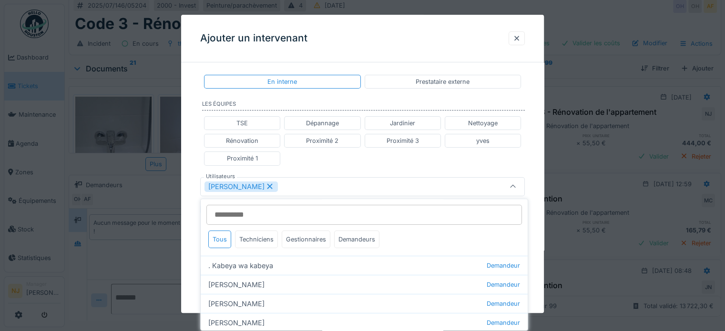
click at [192, 234] on div "**********" at bounding box center [362, 188] width 363 height 251
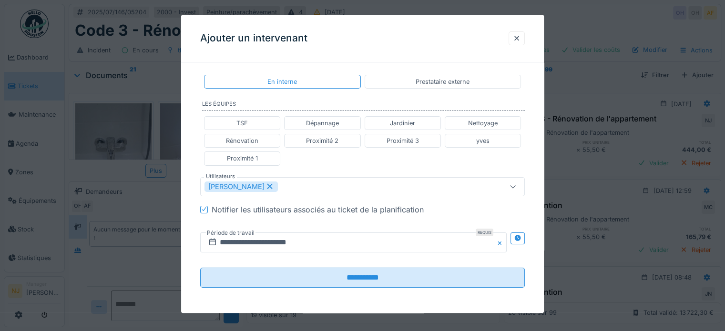
scroll to position [0, 0]
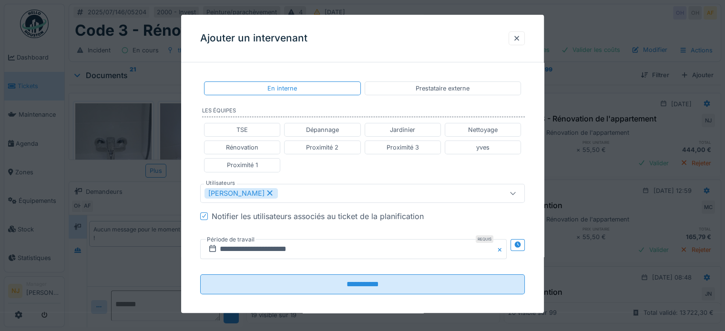
click at [187, 186] on div "**********" at bounding box center [362, 195] width 363 height 251
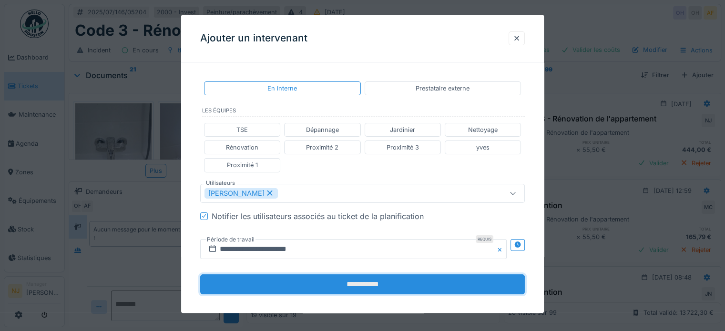
click at [369, 281] on input "**********" at bounding box center [362, 285] width 325 height 20
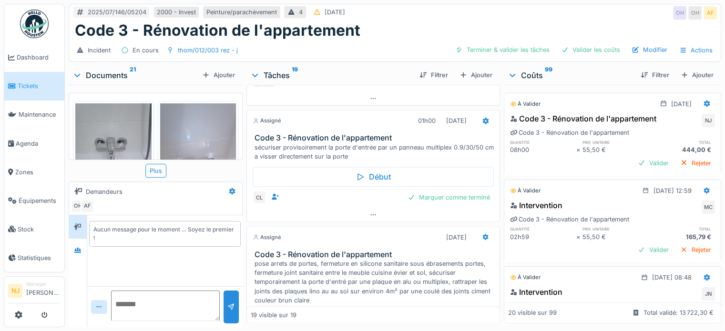
scroll to position [1721, 0]
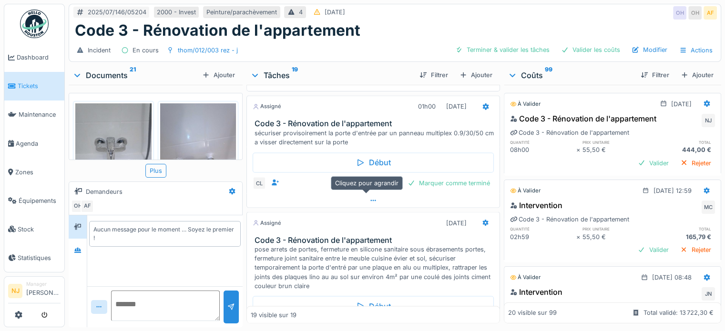
click at [370, 197] on icon at bounding box center [374, 200] width 8 height 6
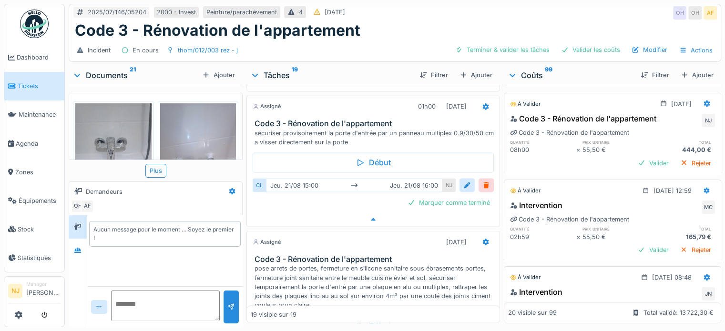
scroll to position [1732, 0]
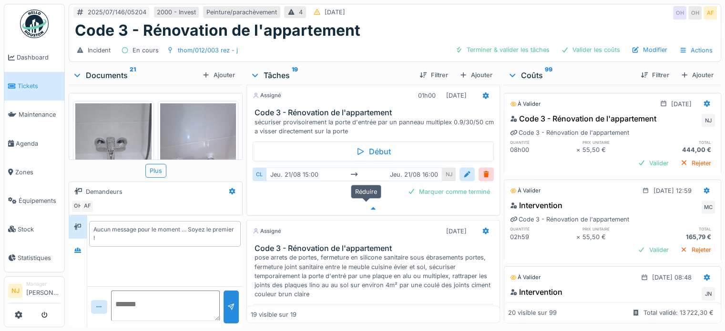
click at [371, 207] on icon at bounding box center [373, 208] width 5 height 3
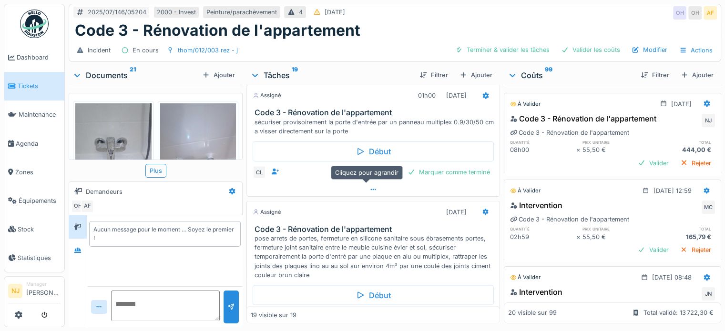
click at [365, 183] on div at bounding box center [373, 190] width 253 height 14
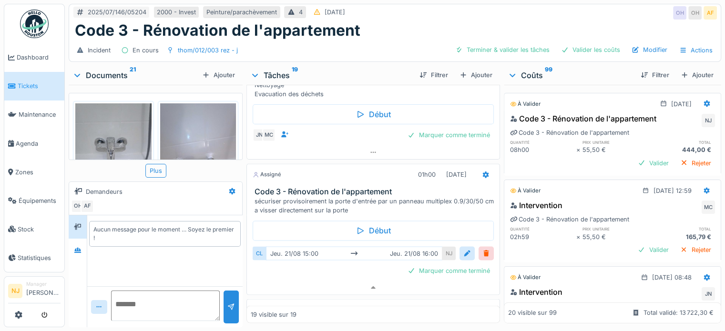
scroll to position [1636, 0]
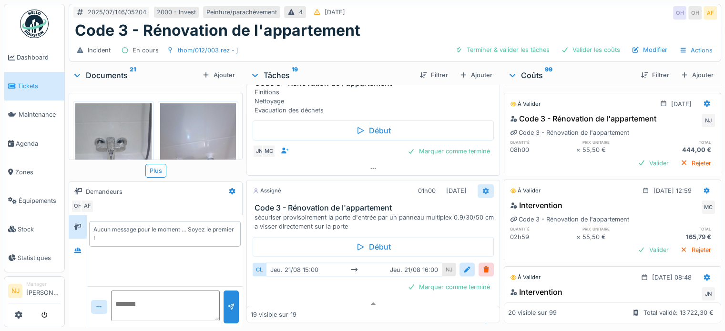
click at [482, 188] on icon at bounding box center [486, 191] width 8 height 6
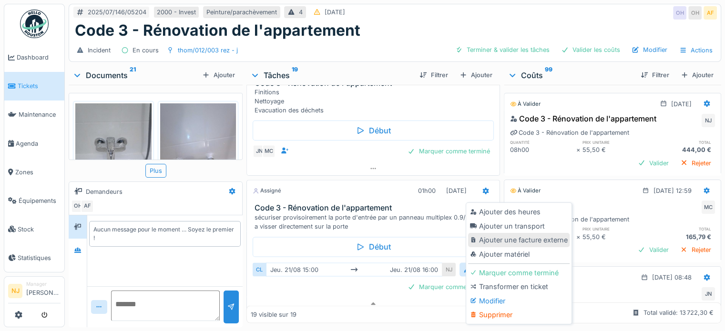
click at [507, 233] on div "Ajouter une facture externe" at bounding box center [519, 240] width 102 height 14
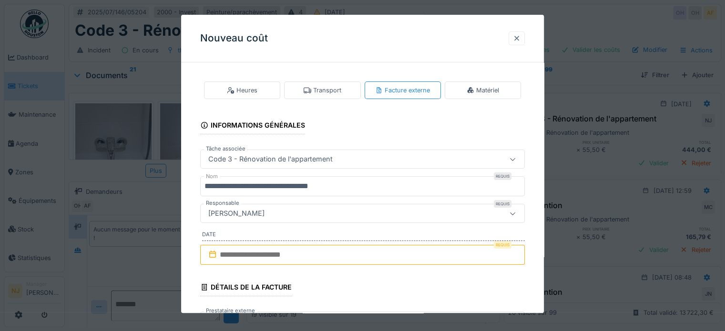
click at [521, 40] on div at bounding box center [517, 38] width 8 height 9
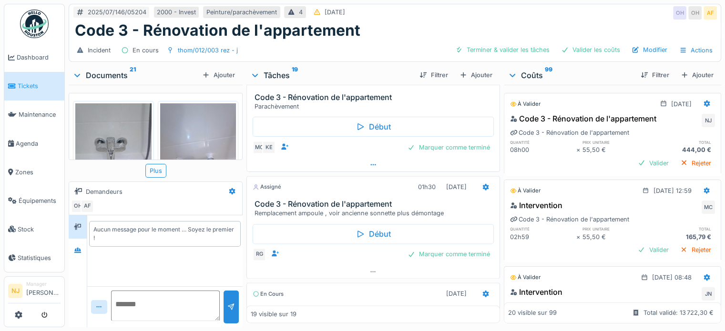
scroll to position [1406, 0]
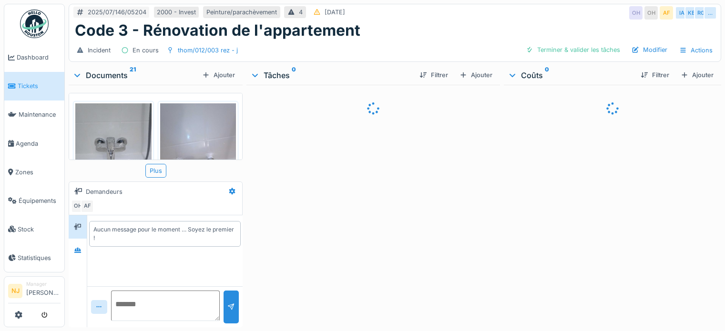
scroll to position [7, 0]
